Goal: Task Accomplishment & Management: Manage account settings

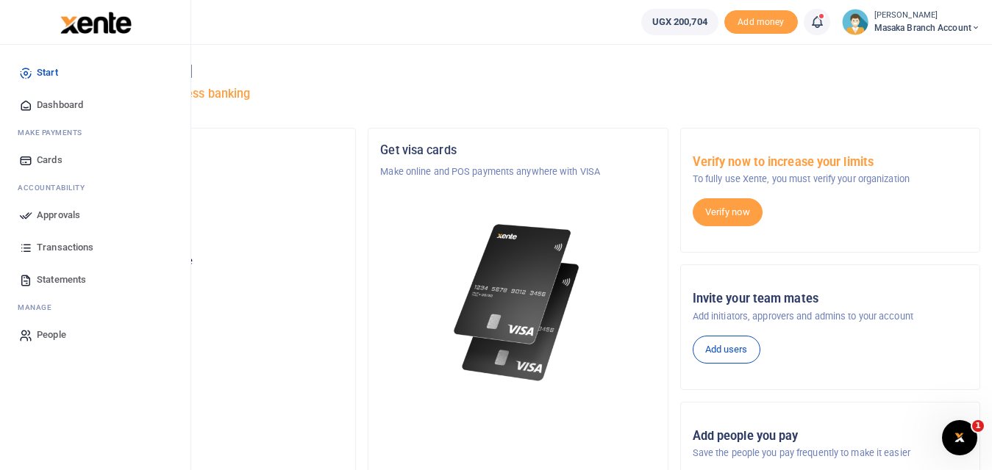
click at [33, 219] on link "Approvals" at bounding box center [95, 215] width 167 height 32
click at [34, 244] on link "Transactions" at bounding box center [95, 248] width 167 height 32
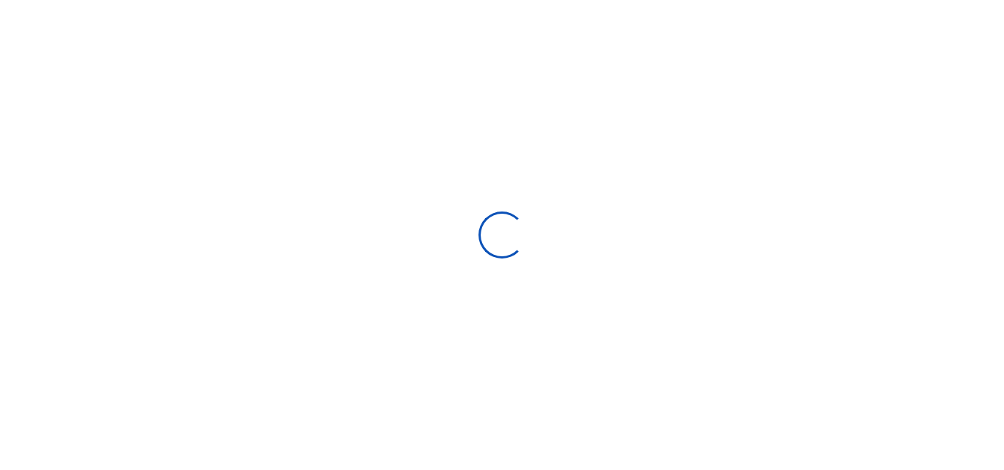
select select
type input "09/10/2025 - 10/09/2025"
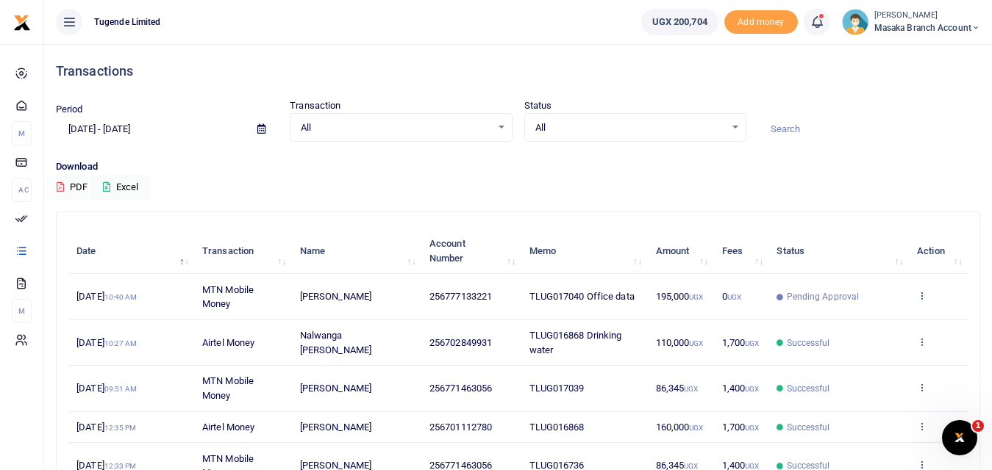
click at [923, 293] on icon at bounding box center [922, 295] width 10 height 10
click at [864, 322] on link "View details" at bounding box center [867, 320] width 116 height 21
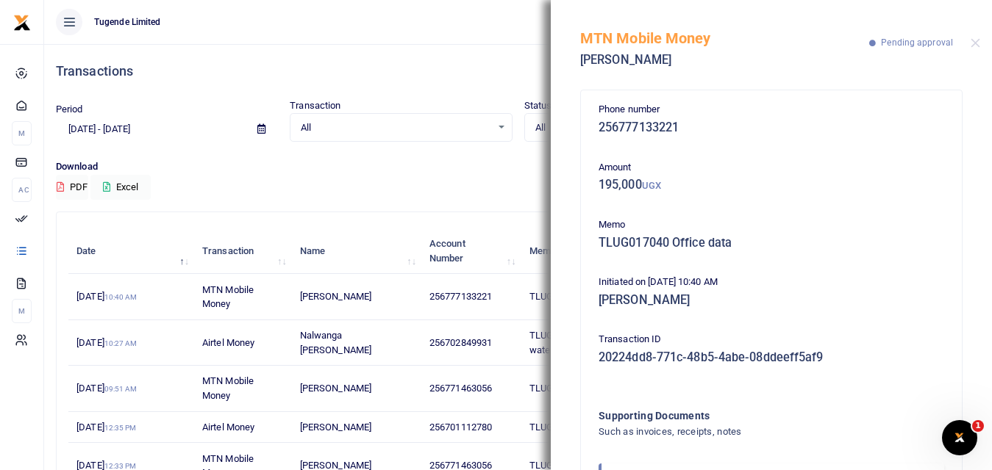
click at [434, 185] on div "Download PDF Excel" at bounding box center [518, 180] width 924 height 40
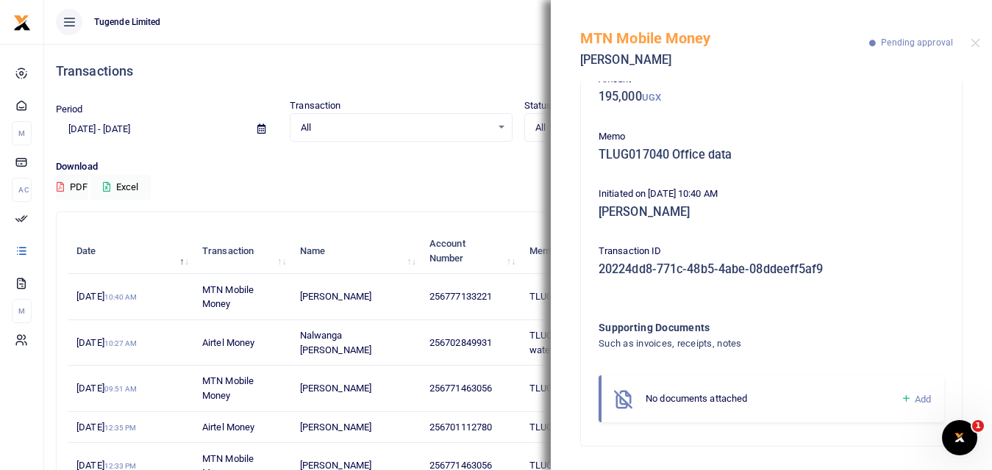
scroll to position [257, 0]
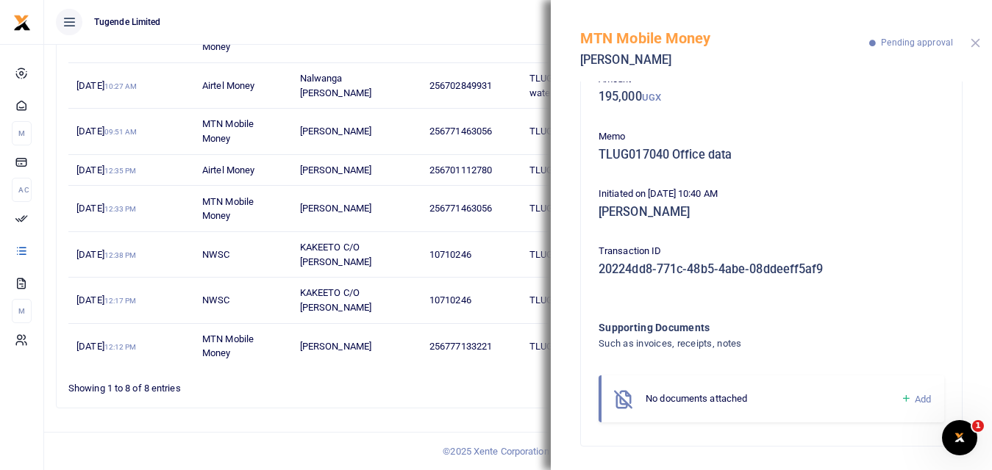
click at [973, 43] on button "Close" at bounding box center [975, 43] width 10 height 10
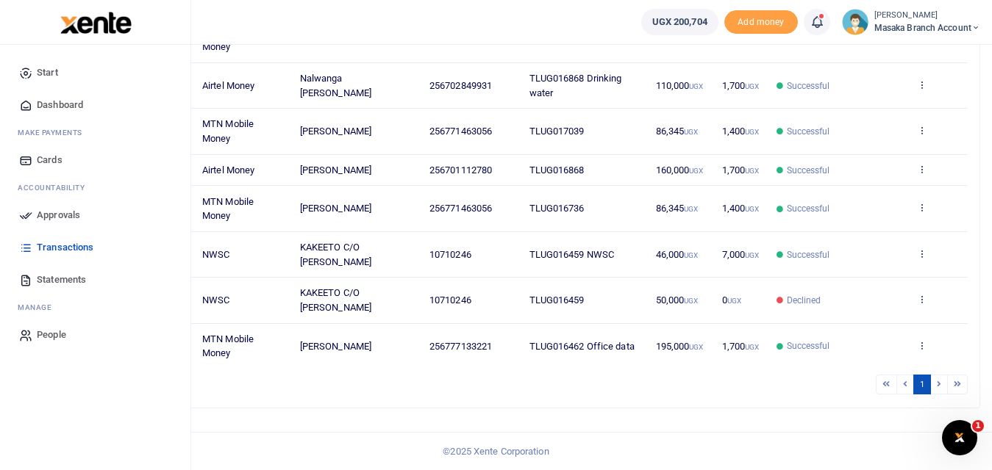
click at [54, 209] on span "Approvals" at bounding box center [58, 215] width 43 height 15
click at [54, 213] on span "Approvals" at bounding box center [58, 215] width 43 height 15
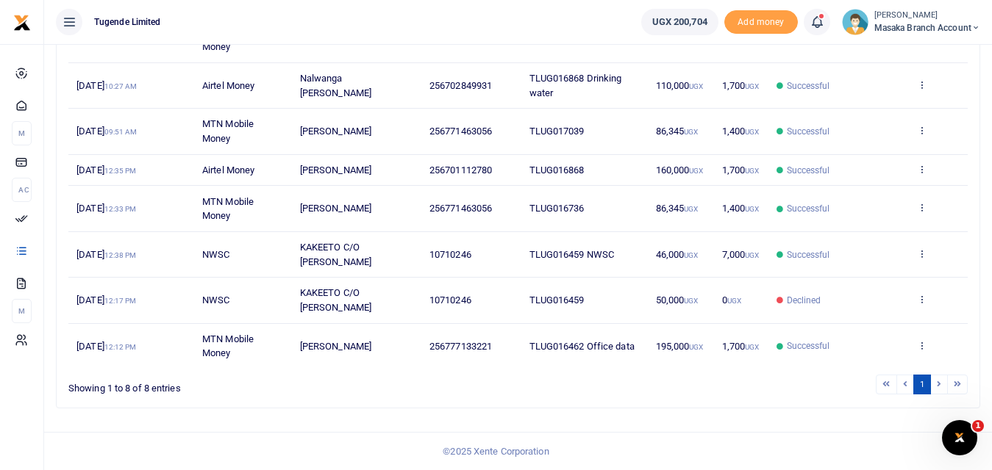
scroll to position [0, 0]
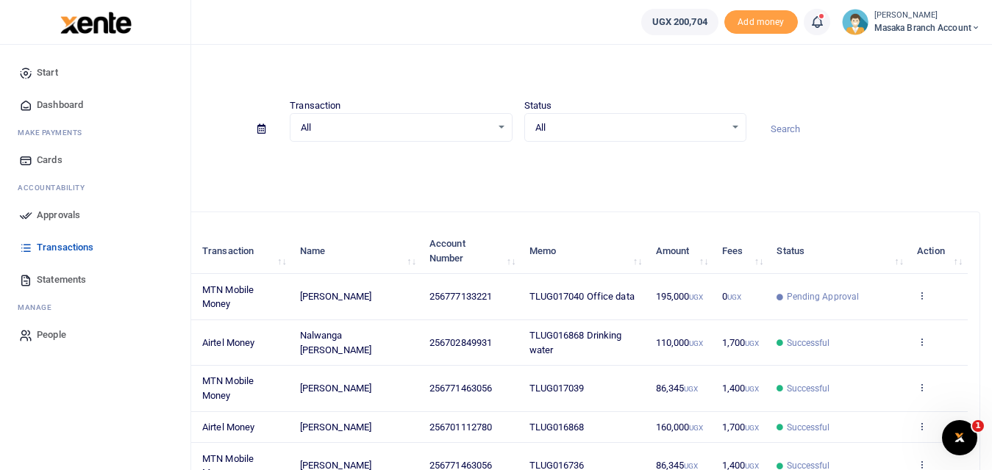
click at [68, 211] on span "Approvals" at bounding box center [58, 215] width 43 height 15
click at [60, 211] on span "Approvals" at bounding box center [58, 215] width 43 height 15
click at [46, 220] on span "Approvals" at bounding box center [58, 215] width 43 height 15
click at [46, 217] on span "Approvals" at bounding box center [58, 215] width 43 height 15
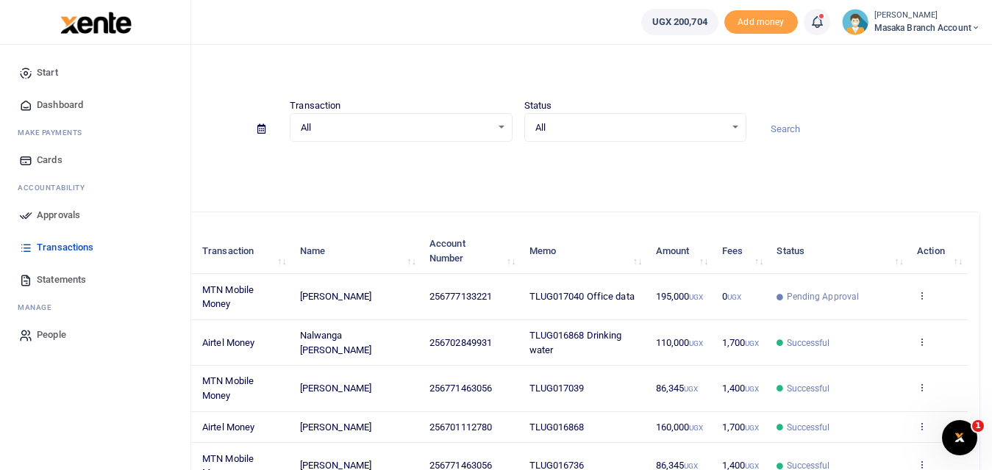
click at [46, 217] on span "Approvals" at bounding box center [58, 215] width 43 height 15
click at [35, 215] on link "Approvals" at bounding box center [95, 215] width 167 height 32
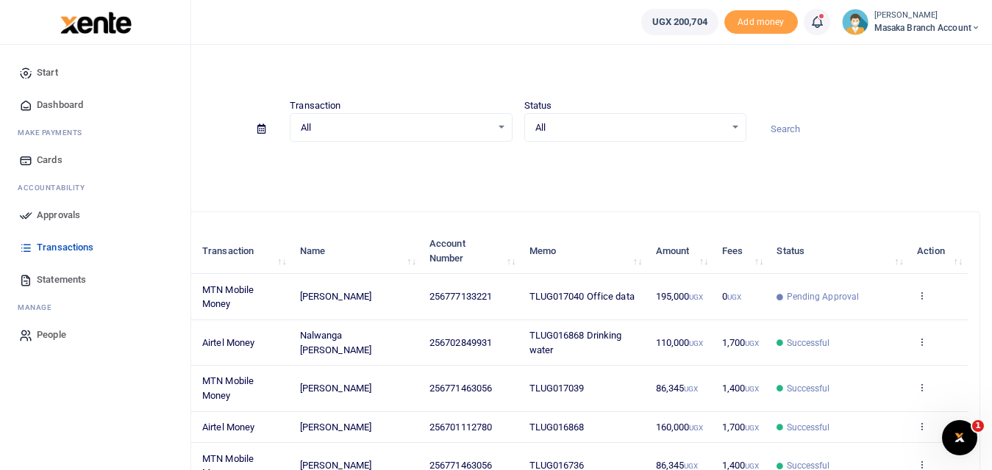
click at [55, 251] on span "Transactions" at bounding box center [65, 247] width 57 height 15
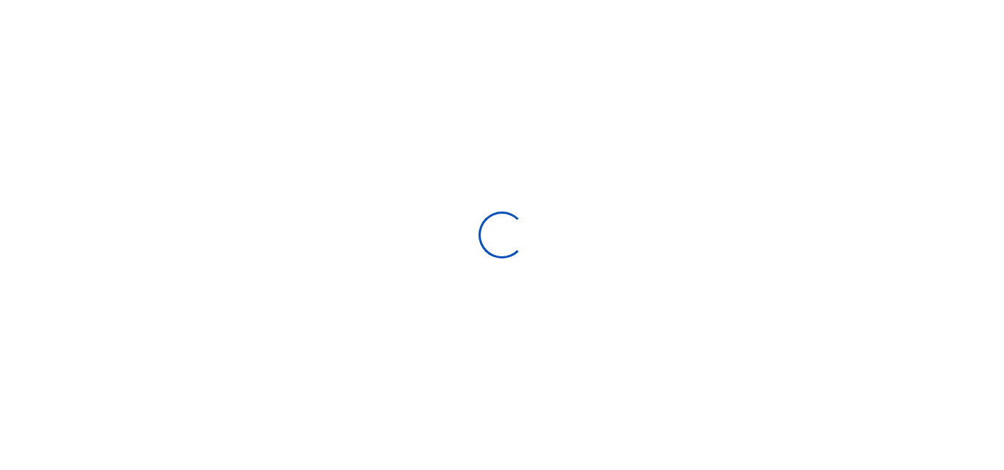
select select
type input "09/10/2025 - 10/09/2025"
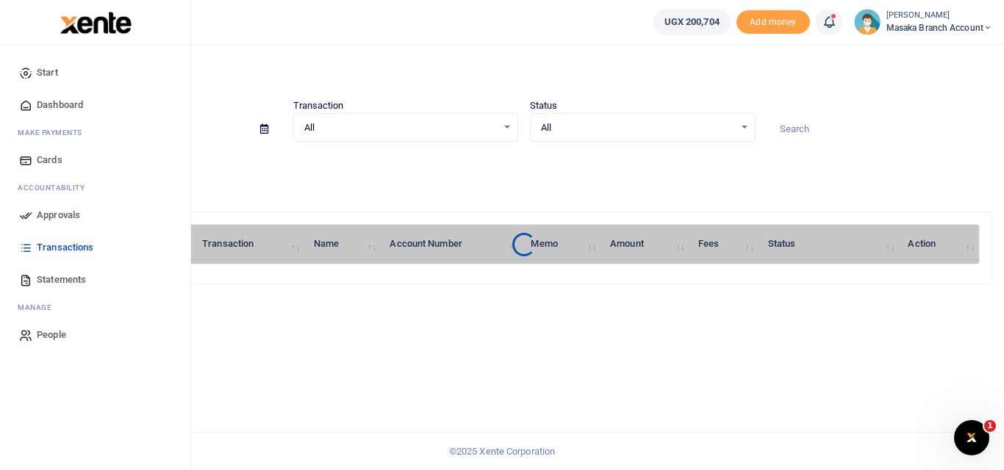
click at [29, 210] on icon at bounding box center [25, 215] width 13 height 13
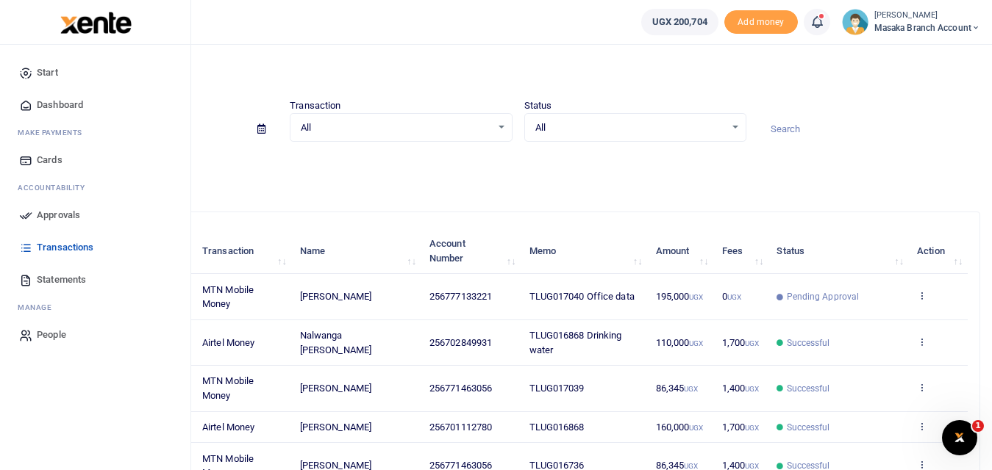
click at [53, 210] on span "Approvals" at bounding box center [58, 215] width 43 height 15
click at [32, 223] on link "Approvals" at bounding box center [95, 215] width 167 height 32
click at [43, 217] on span "Approvals" at bounding box center [58, 215] width 43 height 15
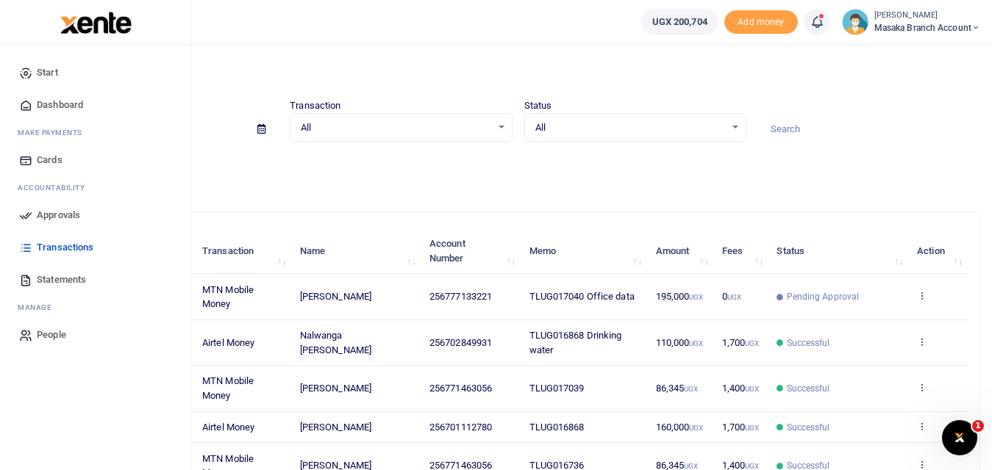
click at [43, 217] on span "Approvals" at bounding box center [58, 215] width 43 height 15
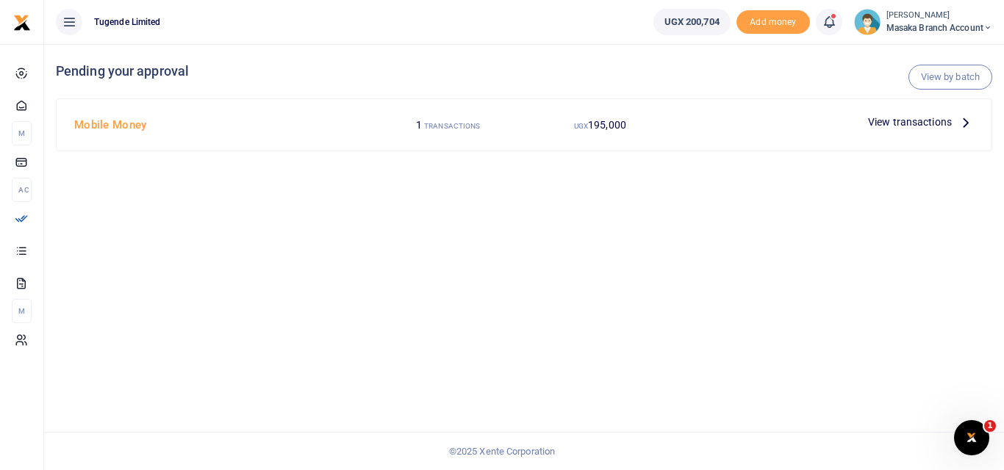
click at [941, 123] on span "View transactions" at bounding box center [910, 122] width 84 height 16
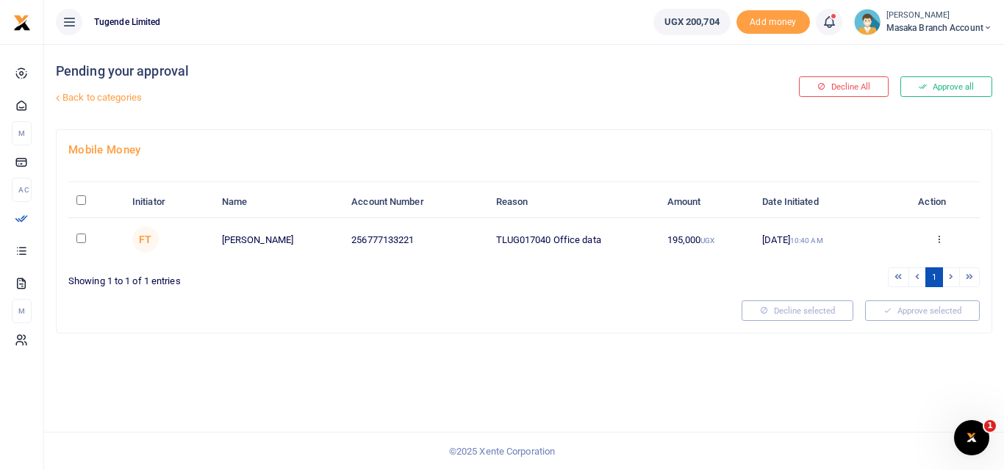
click at [80, 236] on input "checkbox" at bounding box center [81, 239] width 10 height 10
checkbox input "true"
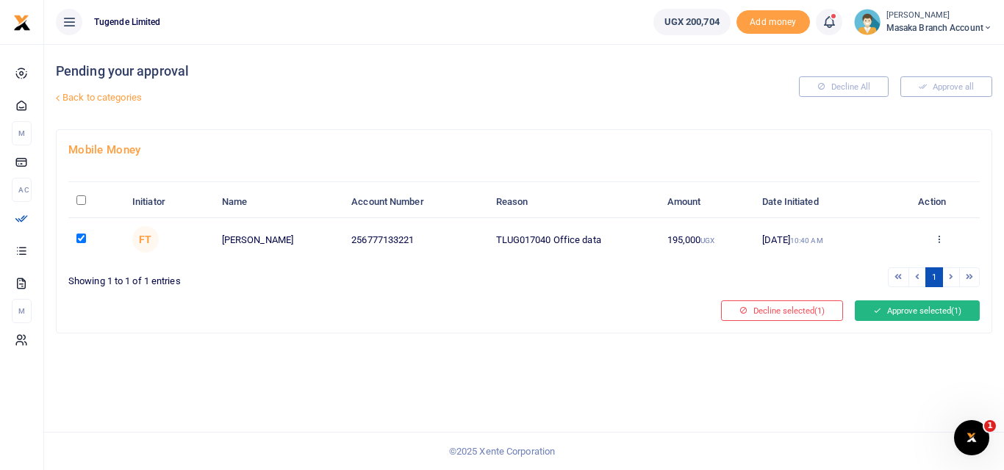
click at [897, 304] on button "Approve selected (1)" at bounding box center [917, 311] width 125 height 21
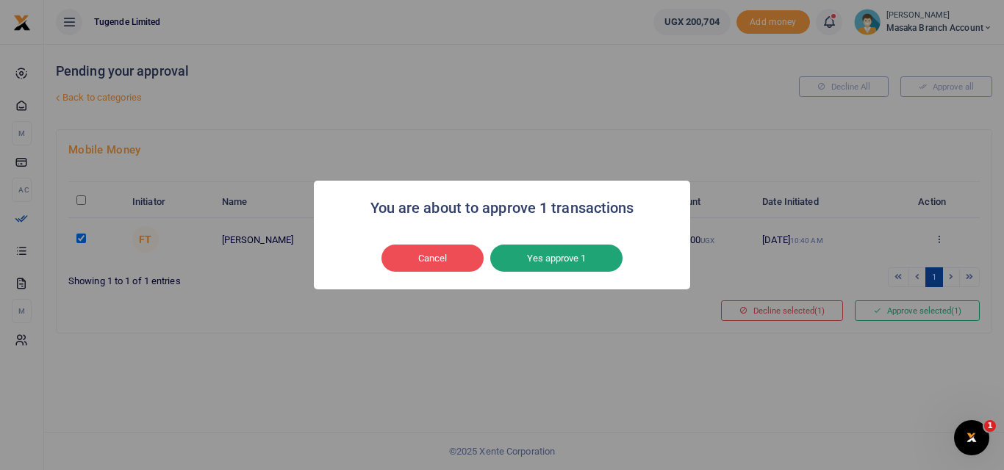
click at [589, 254] on button "Yes approve 1" at bounding box center [556, 259] width 132 height 28
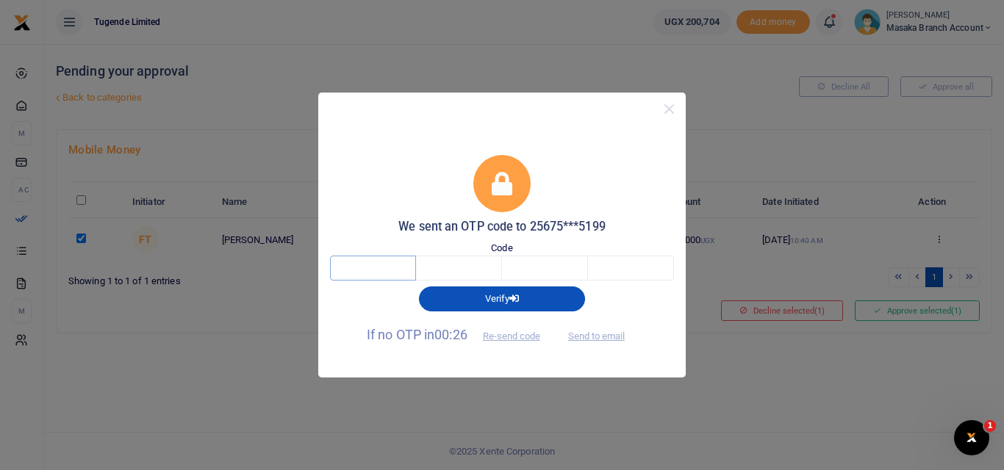
click at [384, 262] on input "text" at bounding box center [373, 268] width 86 height 25
click at [531, 332] on button "Re-send code" at bounding box center [511, 335] width 82 height 25
click at [601, 334] on button "Send to email" at bounding box center [597, 335] width 82 height 25
click at [395, 265] on input "text" at bounding box center [373, 268] width 86 height 25
type input "7"
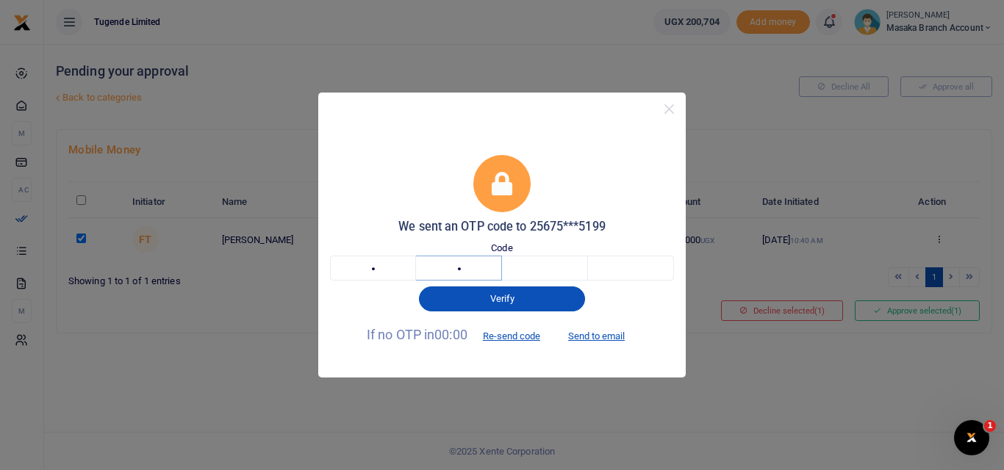
type input "9"
type input "5"
type input "3"
